Goal: Consume media (video, audio)

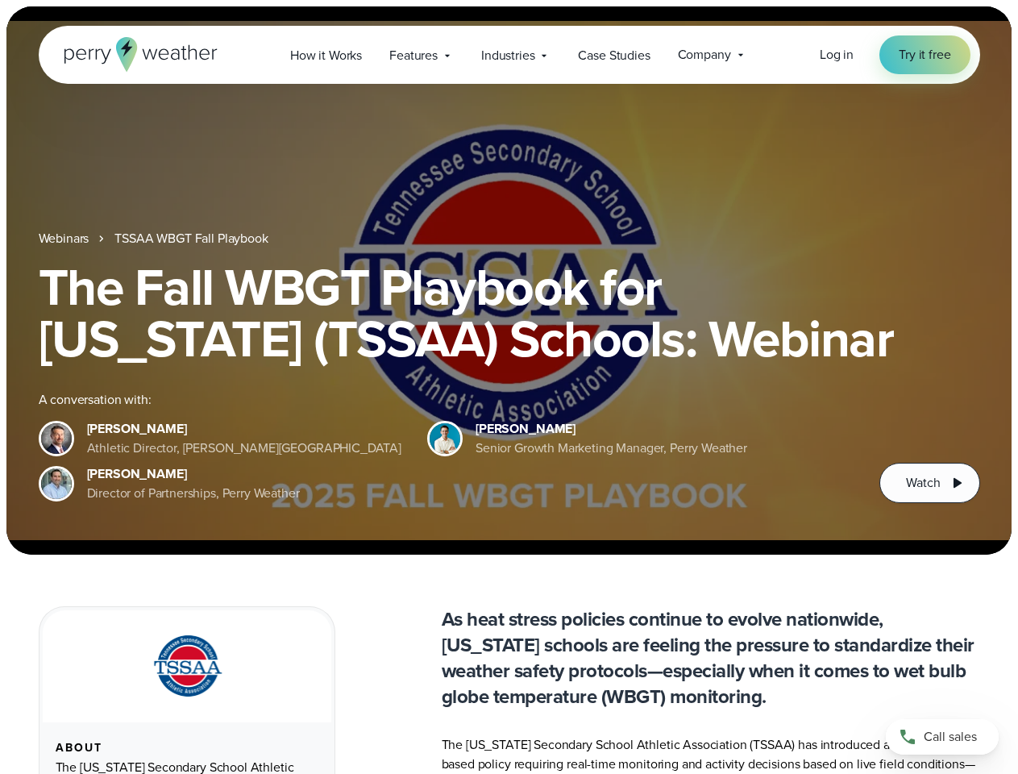
click at [508, 387] on div "The Fall WBGT Playbook for [US_STATE] (TSSAA) Schools: Webinar A conversation w…" at bounding box center [509, 382] width 941 height 242
click at [508, 55] on span "Industries" at bounding box center [507, 55] width 53 height 19
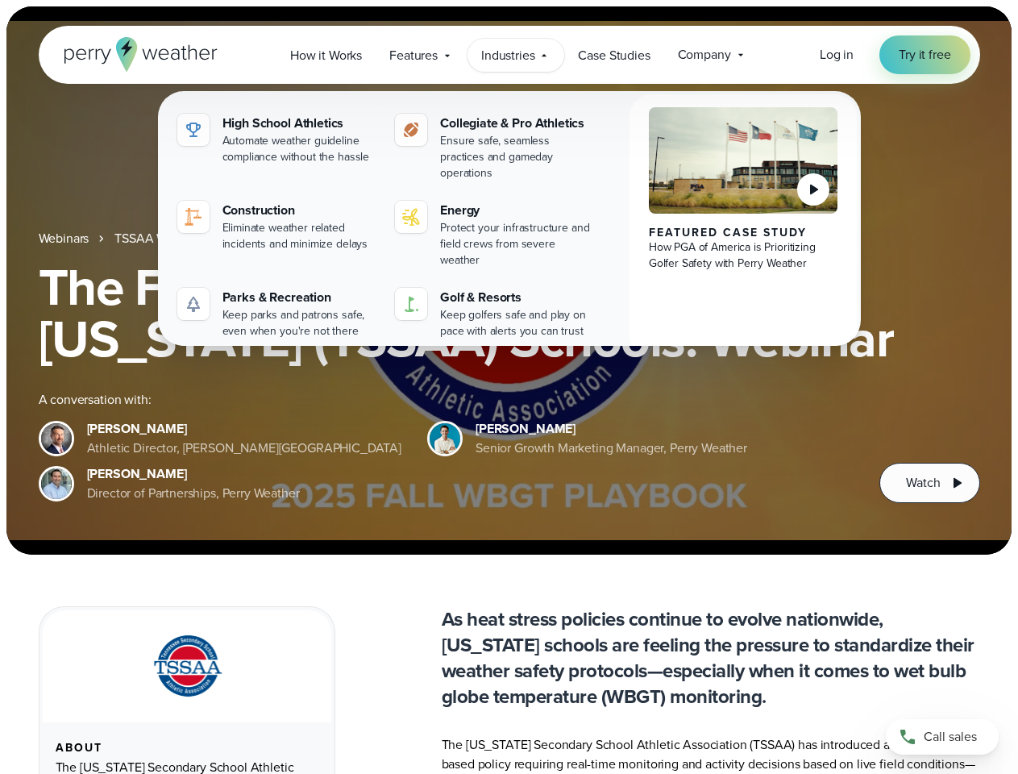
click at [508, 280] on h1 "The Fall WBGT Playbook for [US_STATE] (TSSAA) Schools: Webinar" at bounding box center [509, 312] width 941 height 103
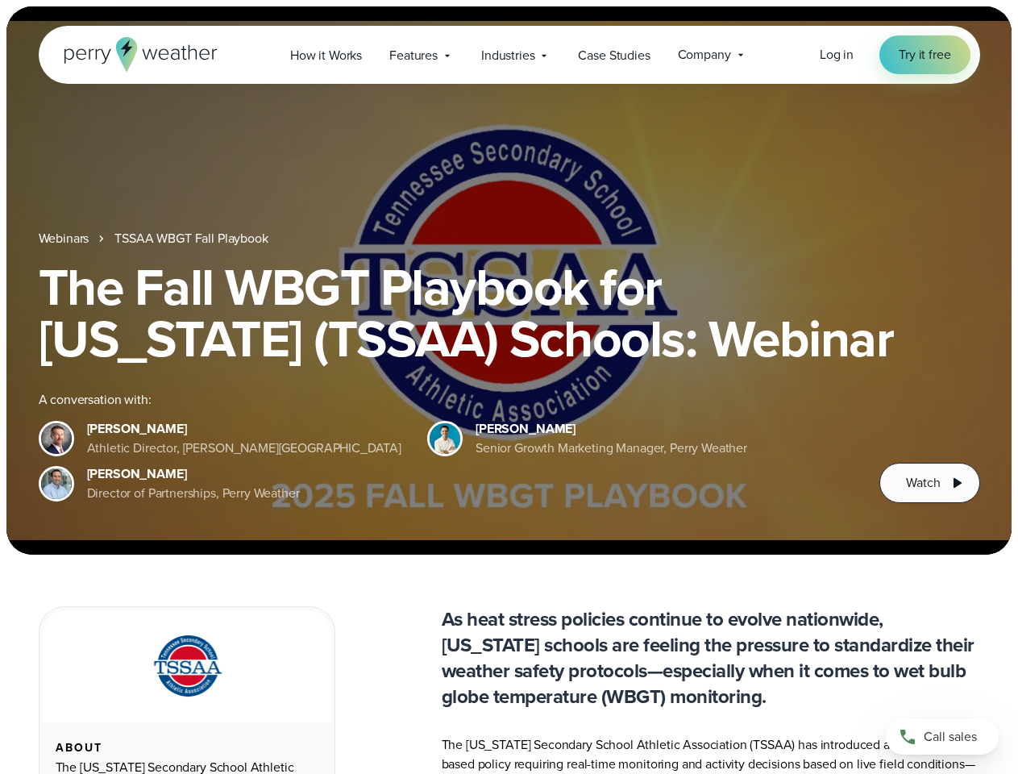
click at [193, 239] on link "TSSAA WBGT Fall Playbook" at bounding box center [190, 238] width 153 height 19
click at [929, 483] on span "Watch" at bounding box center [923, 482] width 34 height 19
